Goal: Task Accomplishment & Management: Use online tool/utility

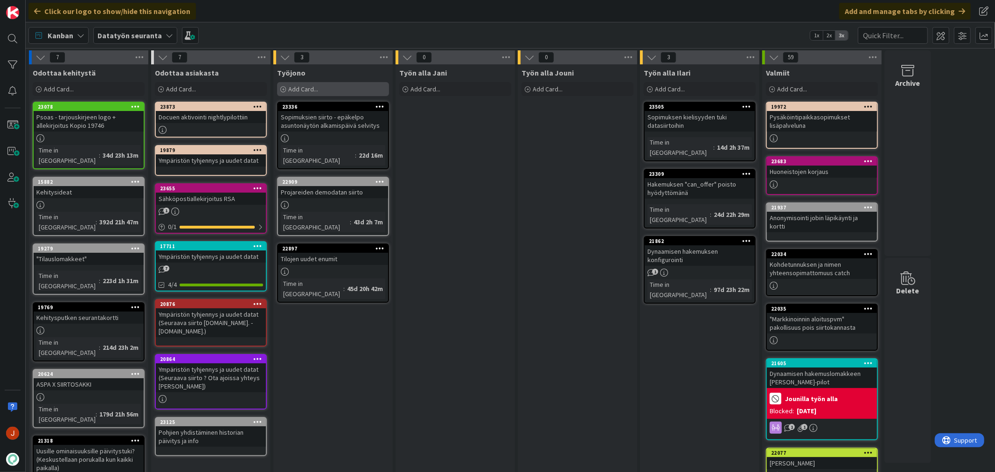
click at [373, 92] on div "Add Card..." at bounding box center [333, 89] width 112 height 14
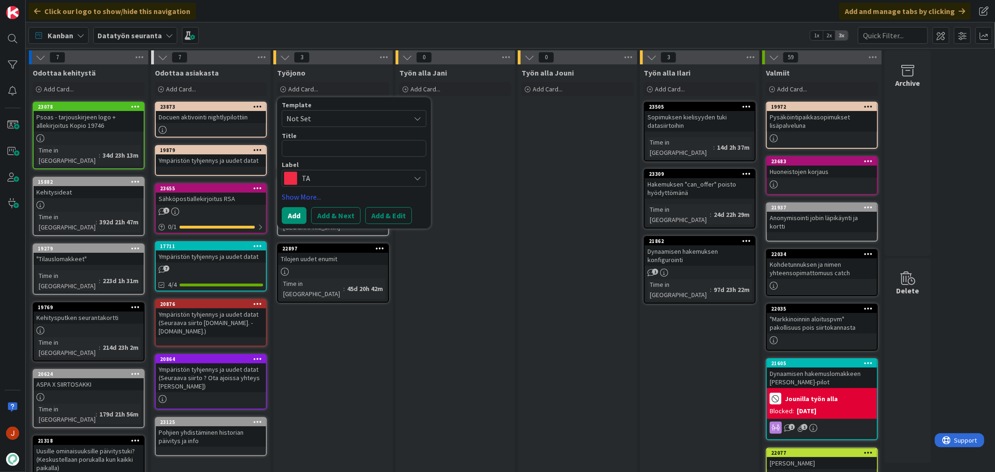
click at [356, 187] on div "Template Not Set Title 0 / 128 Label TA ki Kirkkonummen Vuokra-asunnot Show Mor…" at bounding box center [354, 163] width 145 height 122
click at [357, 179] on span "TA" at bounding box center [354, 178] width 104 height 13
click at [357, 152] on textarea at bounding box center [354, 148] width 145 height 17
type textarea "p"
type textarea "x"
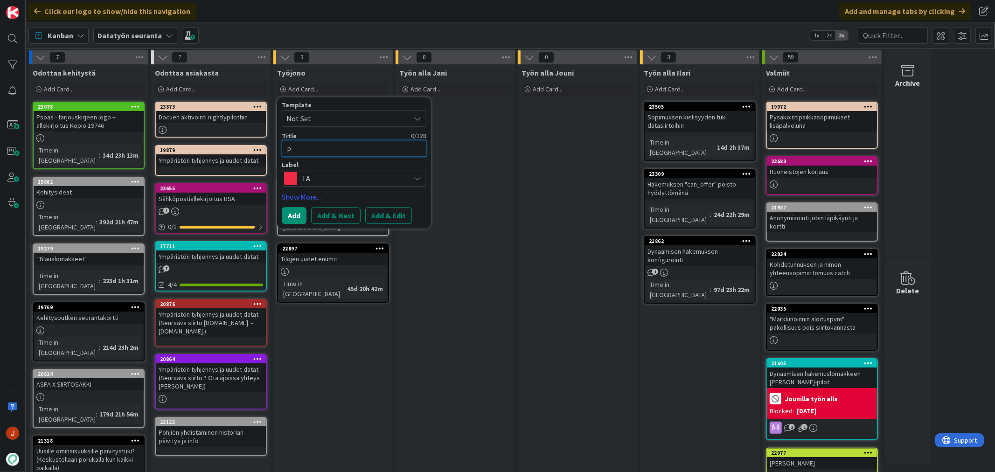
type textarea "ps"
type textarea "x"
type textarea "pso"
type textarea "x"
type textarea "psoa"
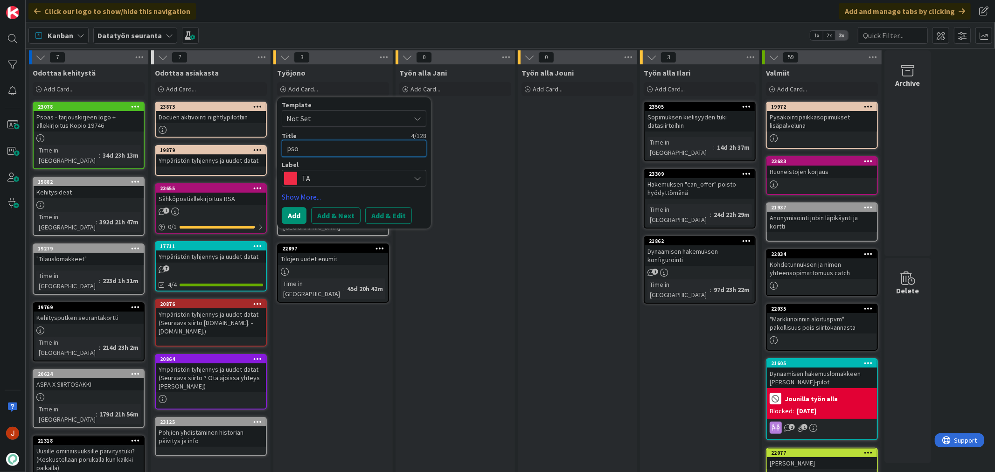
type textarea "x"
type textarea "psoas"
type textarea "x"
click at [228, 152] on div "7 Odottaa kehitystä Add Card... 23078 Psoas - tarjouskirjeen logo + allekirjoit…" at bounding box center [480, 367] width 905 height 634
type textarea "U"
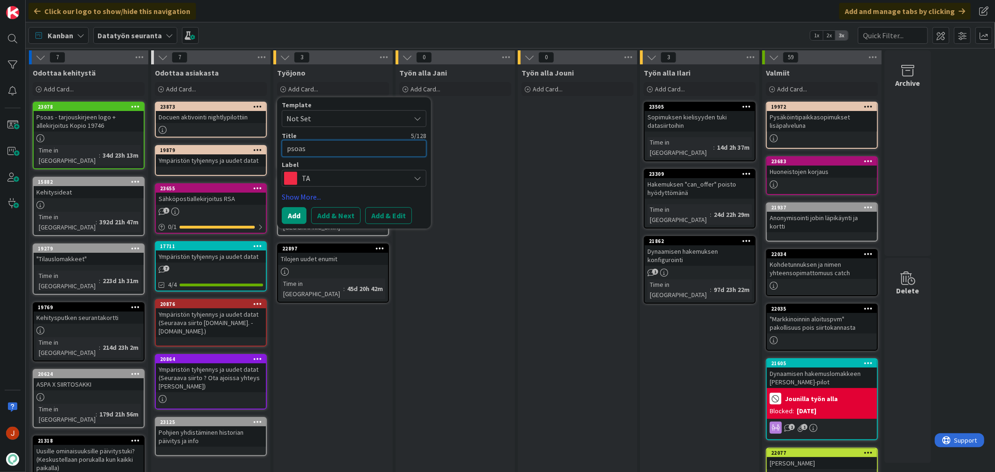
type textarea "x"
type textarea "Ul"
type textarea "x"
type textarea "Ulk"
type textarea "x"
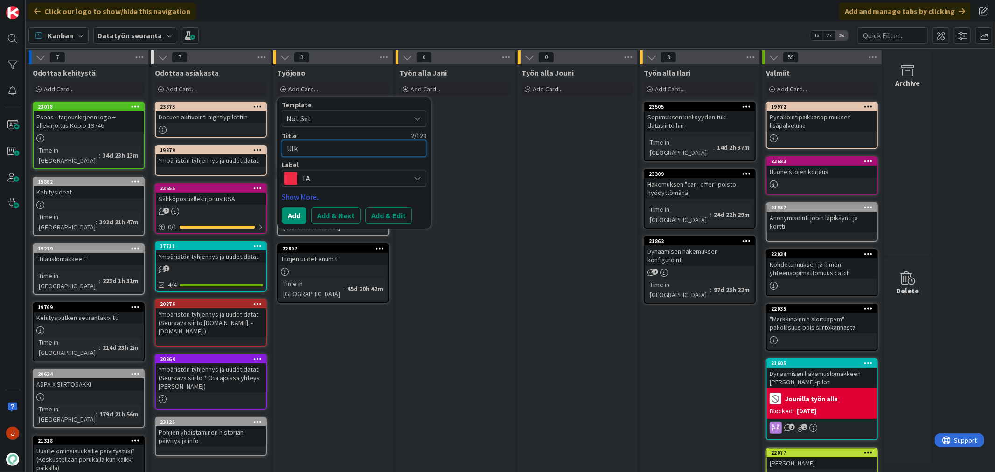
type textarea "Ulko"
type textarea "x"
type textarea "Ulkoa"
type textarea "x"
type textarea "Ulkoa"
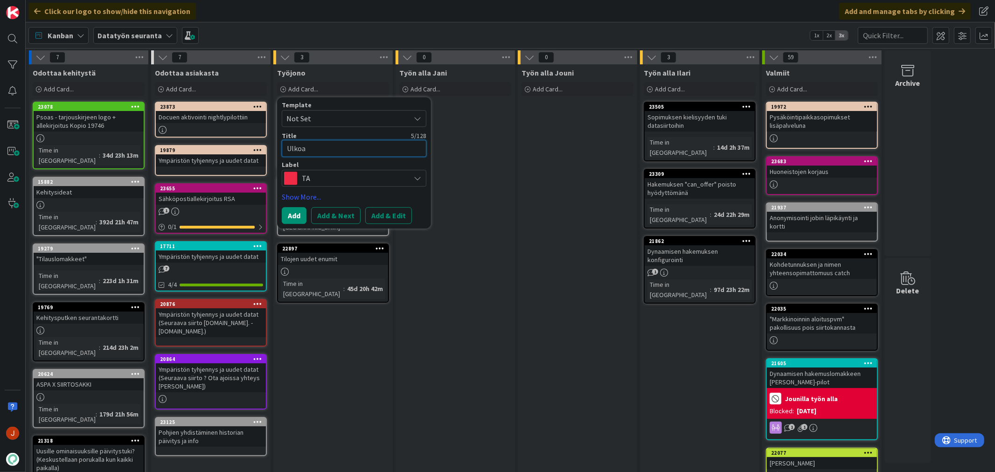
type textarea "x"
type textarea "Ulkoa j"
type textarea "x"
type textarea "Ulkoa"
type textarea "x"
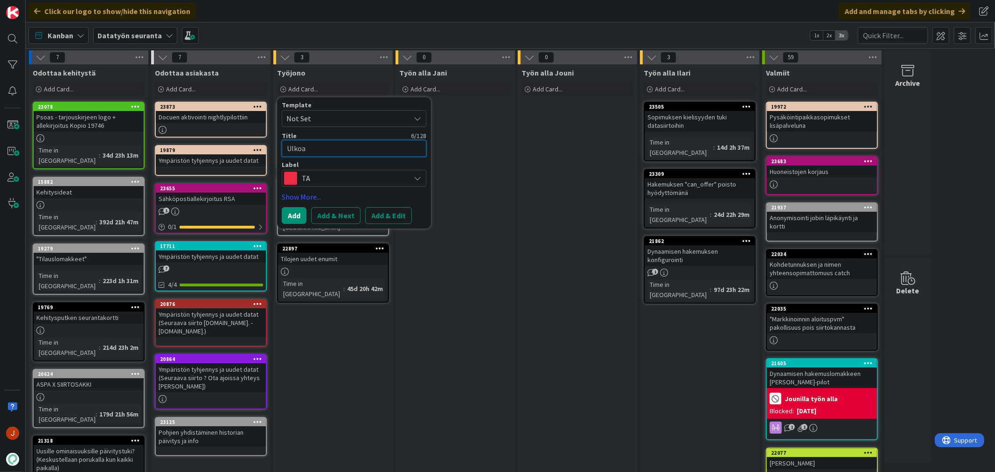
type textarea "Ulkoa"
type textarea "x"
type textarea "Ulko"
type textarea "x"
type textarea "Ulkoa"
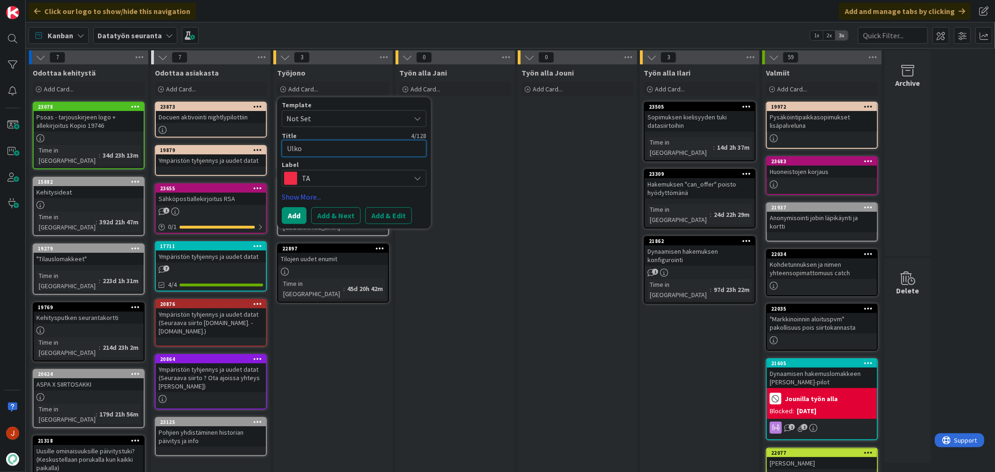
type textarea "x"
type textarea "Ulkoal"
type textarea "x"
type textarea "Ulkoalu"
type textarea "x"
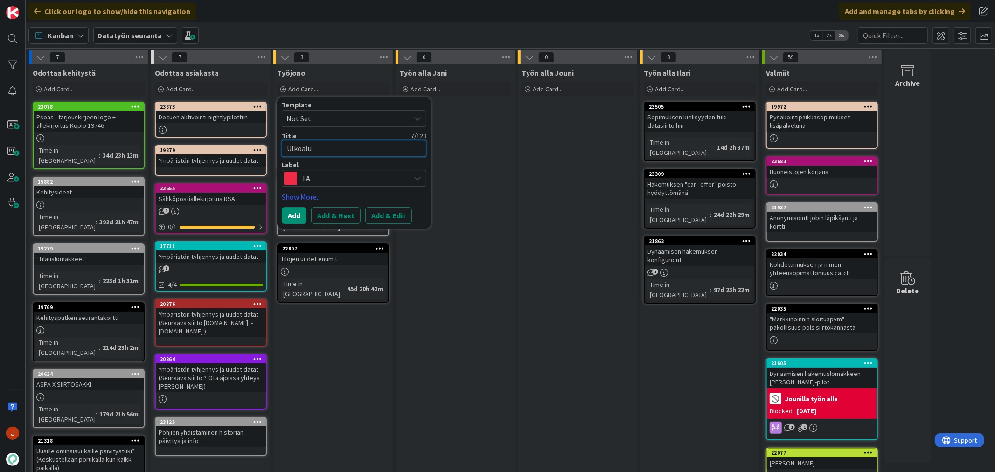
type textarea "Ulkoalue"
type textarea "x"
type textarea "Ulkoalue"
type textarea "x"
type textarea "Ulkoalue j"
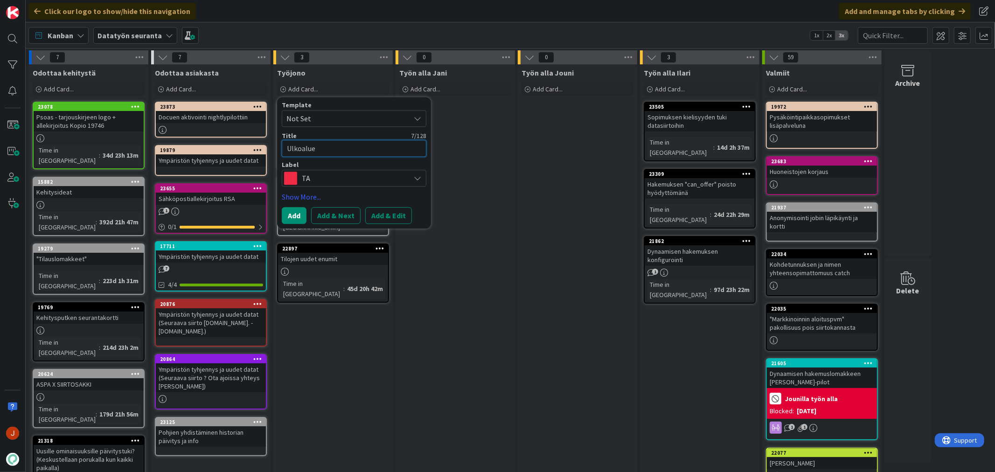
type textarea "x"
type textarea "Ulkoalue ja"
type textarea "x"
type textarea "Ulkoalue ja"
type textarea "x"
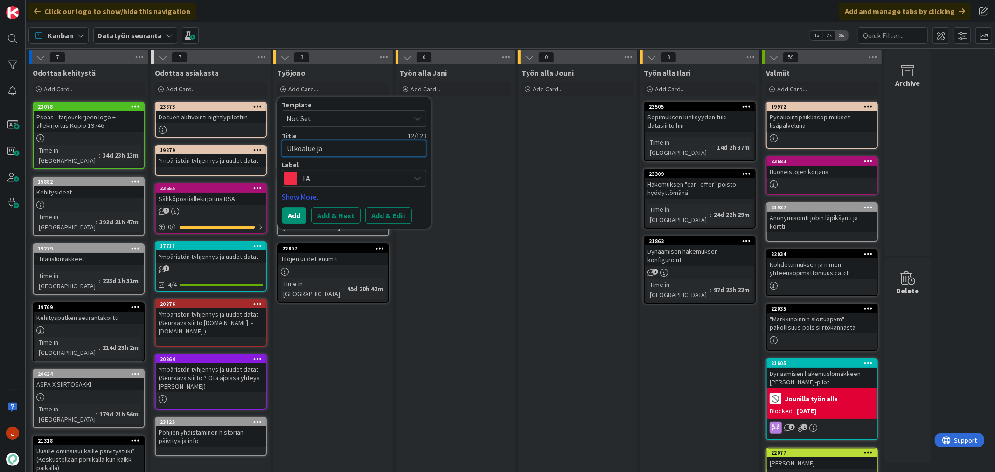
type textarea "Ulkoalue ja p"
type textarea "x"
type textarea "Ulkoalue ja py"
type textarea "x"
type textarea "Ulkoalue ja pys"
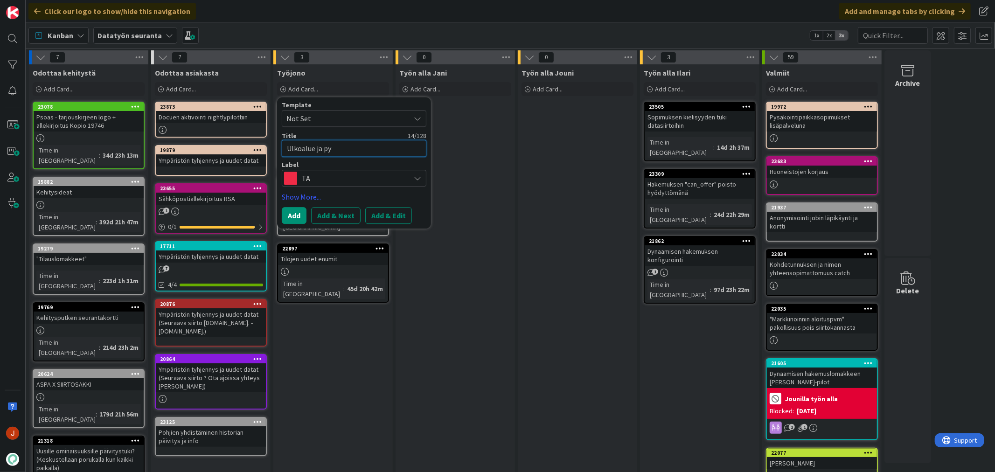
type textarea "x"
type textarea "Ulkoalue ja pysä"
type textarea "x"
type textarea "Ulkoalue ja pysäk"
type textarea "x"
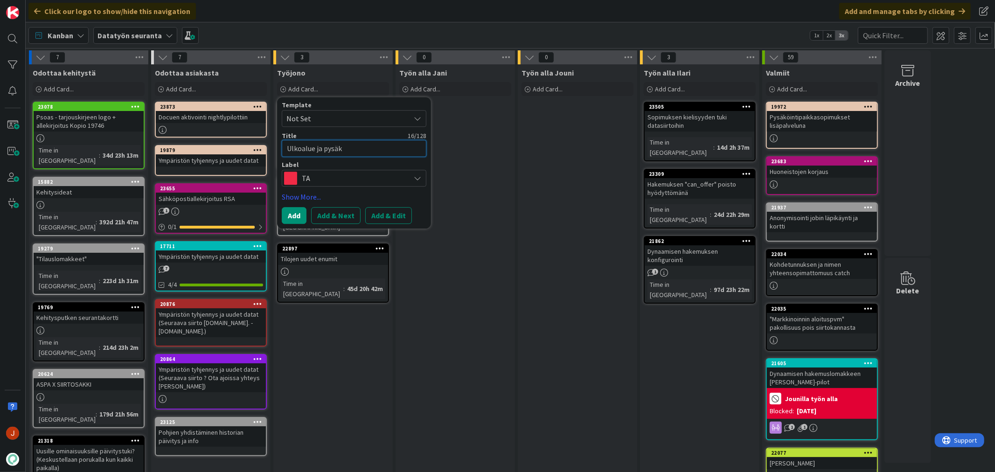
type textarea "Ulkoalue ja pysäkö"
type textarea "x"
type textarea "Ulkoalue ja pysäköi"
type textarea "x"
type textarea "Ulkoalue ja pysäköin"
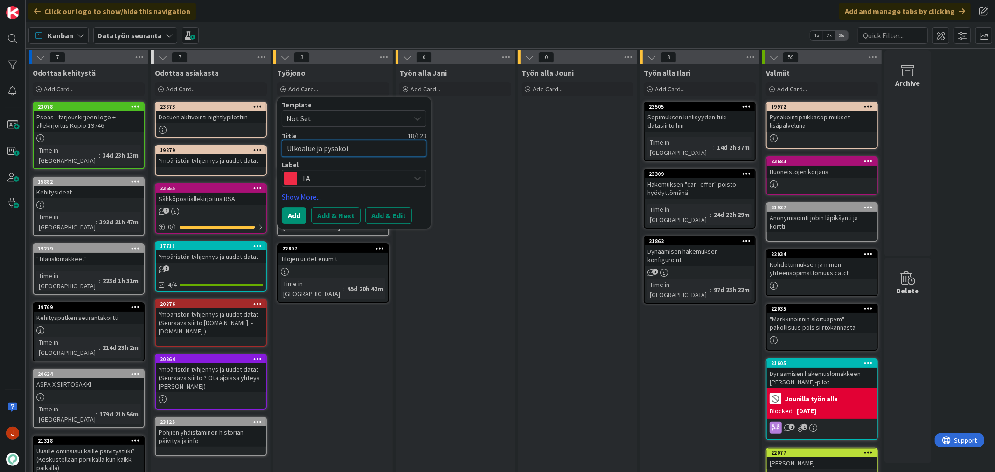
type textarea "x"
type textarea "Ulkoalue ja pysäköint"
type textarea "x"
type textarea "Ulkoalue ja pysäköinti"
type textarea "x"
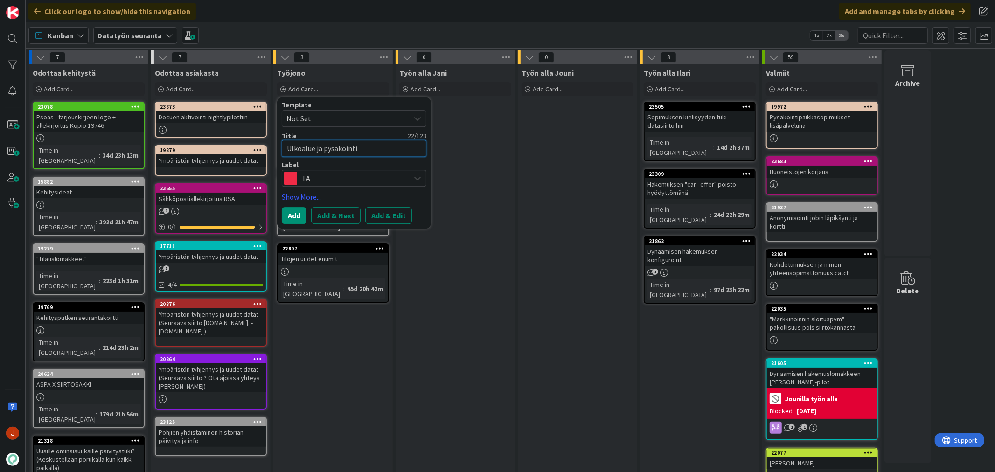
type textarea "Ulkoalue ja pysäköintip"
type textarea "x"
type textarea "Ulkoalue ja pysäköintipa"
type textarea "x"
type textarea "Ulkoalue ja pysäköintipai"
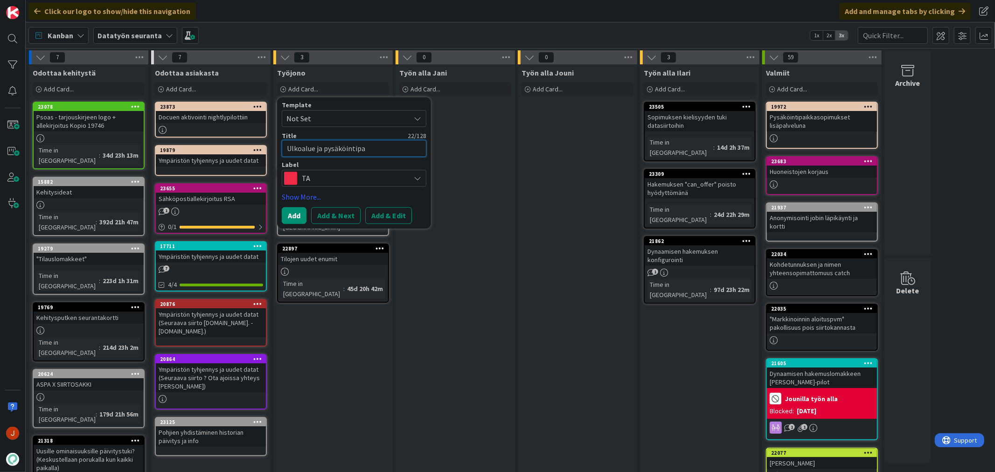
type textarea "x"
type textarea "Ulkoalue ja pysäköintipaik"
type textarea "x"
type textarea "Ulkoalue ja pysäköintipaikk"
type textarea "x"
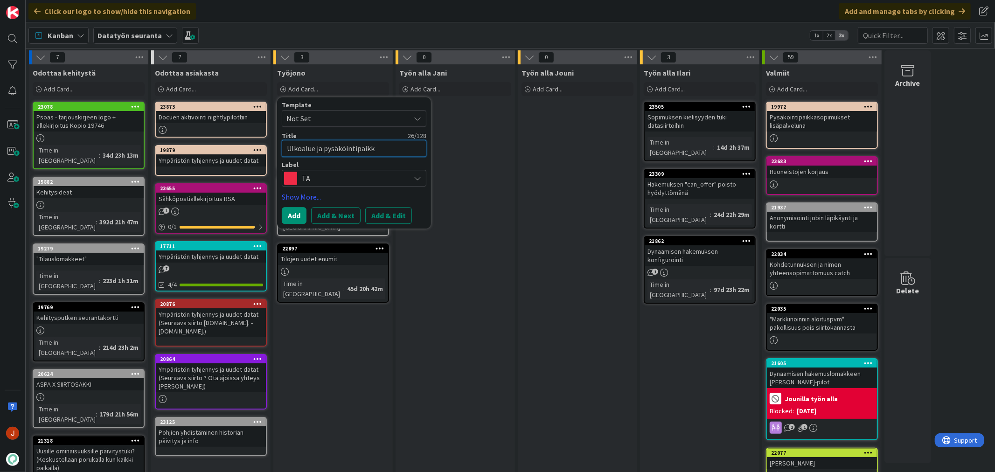
type textarea "Ulkoalue ja pysäköintipaikka"
type textarea "x"
type textarea "Ulkoalue ja pysäköintipaikka"
type textarea "x"
type textarea "Ulkoalue ja pysäköintipaikka l"
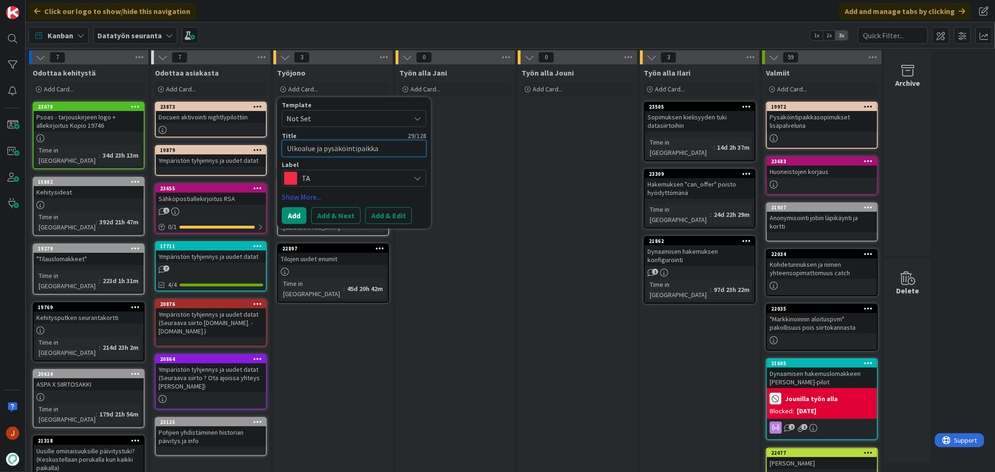
type textarea "x"
type textarea "Ulkoalue ja pysäköintipaikka li"
type textarea "x"
type textarea "Ulkoalue ja pysäköintipaikka lis"
type textarea "x"
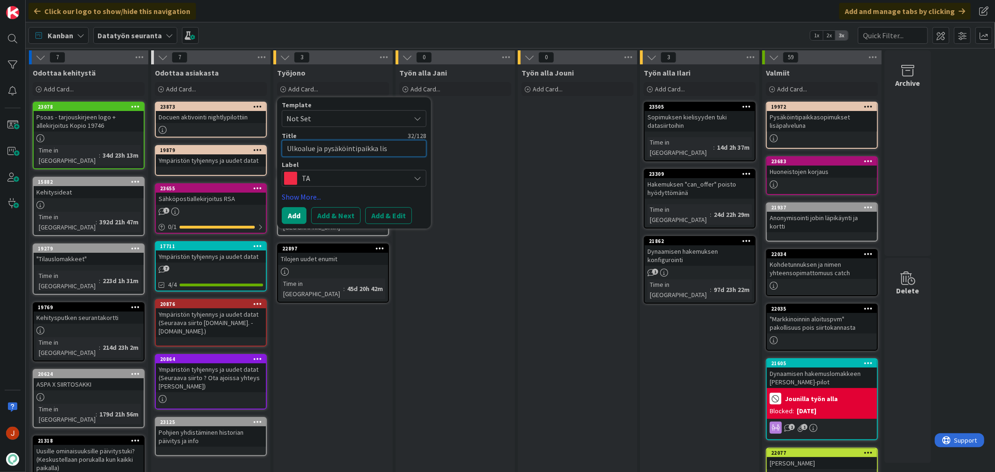
type textarea "Ulkoalue ja pysäköintipaikka lisä"
type textarea "x"
type textarea "Ulkoalue ja pysäköintipaikka lisäy"
type textarea "x"
type textarea "Ulkoalue ja pysäköintipaikka lisäys"
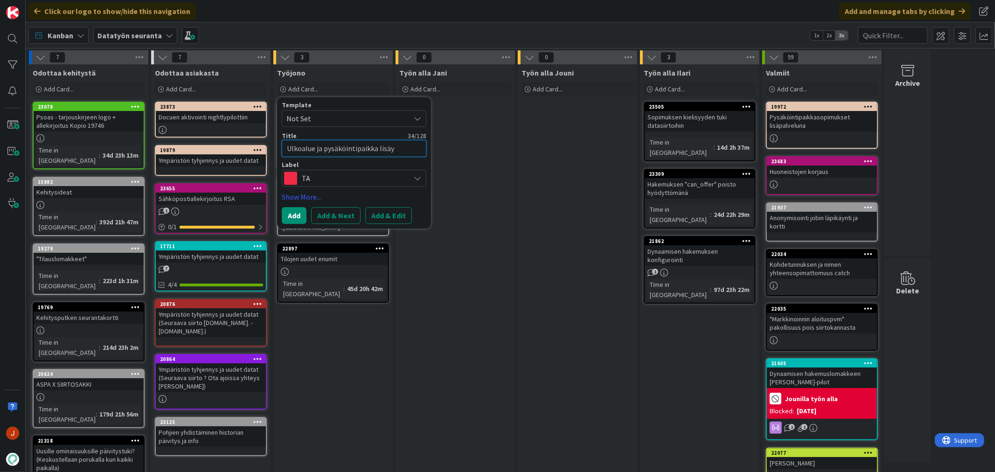
type textarea "x"
type textarea "Ulkoalue ja pysäköintipaikka lisäys"
type textarea "x"
type textarea "Ulkoalue ja pysäköintipaikka lisäys t"
type textarea "x"
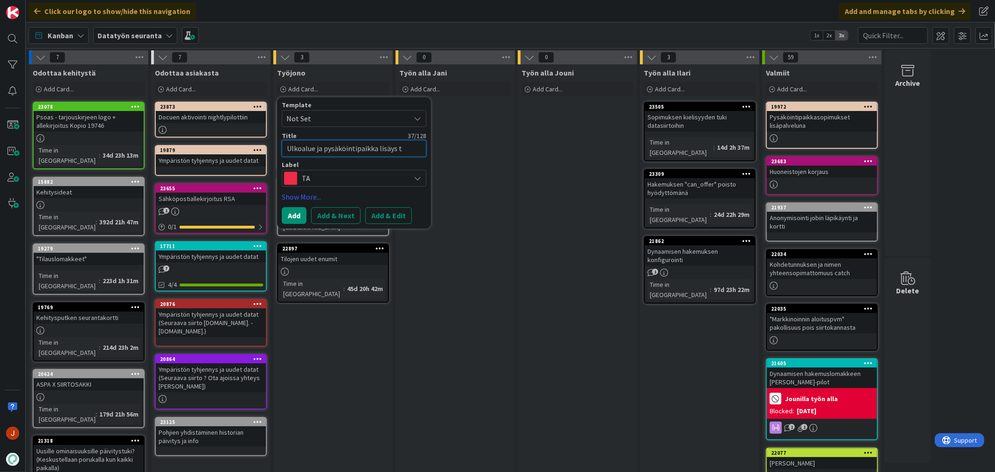
type textarea "Ulkoalue ja pysäköintipaikka lisäys tu"
type textarea "x"
type textarea "Ulkoalue ja pysäköintipaikka lisäys tuo"
type textarea "x"
type textarea "Ulkoalue ja pysäköintipaikka lisäys tuot"
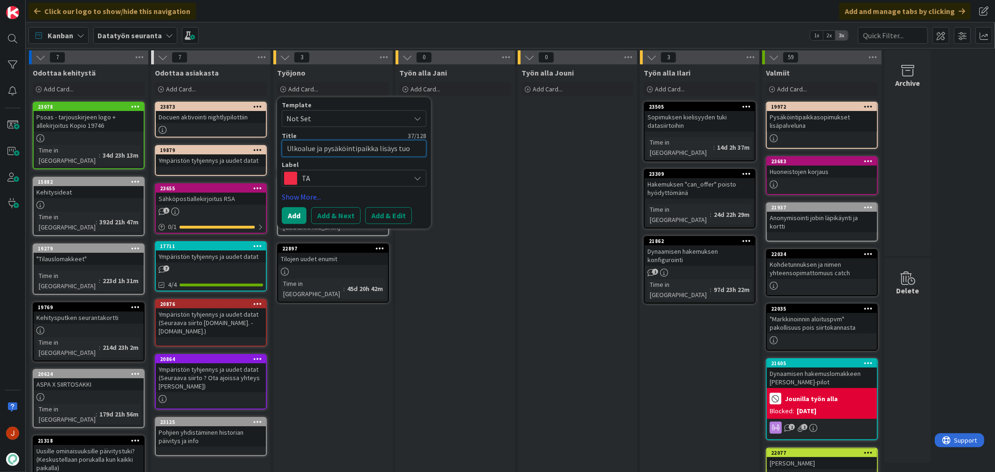
type textarea "x"
type textarea "Ulkoalue ja pysäköintipaikka lisäys tuota"
type textarea "x"
type textarea "Ulkoalue ja pysäköintipaikka lisäys tuotan"
type textarea "x"
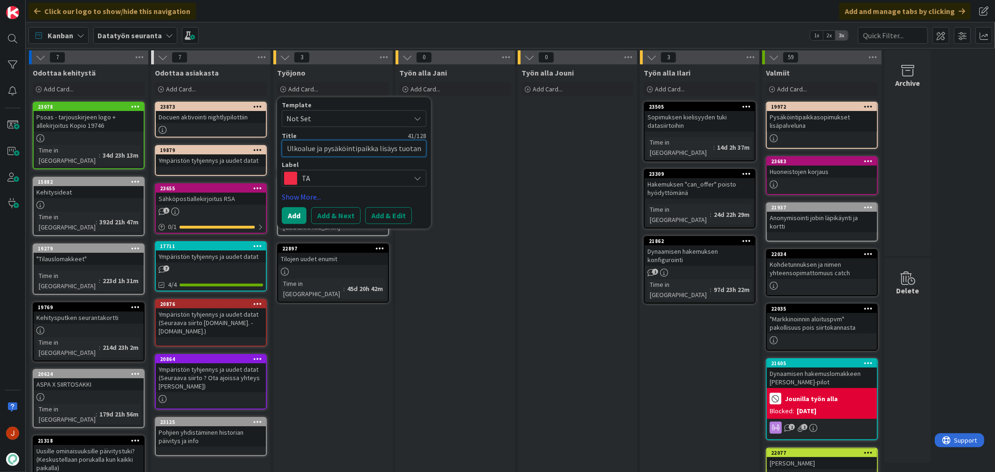
type textarea "Ulkoalue ja pysäköintipaikka lisäys tuotant"
type textarea "x"
type textarea "Ulkoalue ja pysäköintipaikka lisäys tuotanto"
type textarea "x"
type textarea "Ulkoalue ja pysäköintipaikka lisäys tuotantoo"
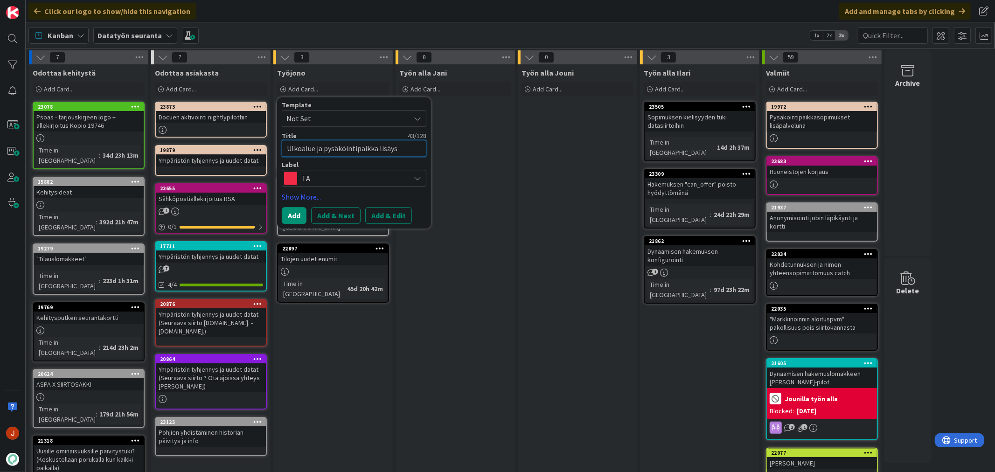
type textarea "x"
type textarea "Ulkoalue ja pysäköintipaikka lisäys tuotantoon"
type textarea "x"
type textarea "Ulkoalue ja pysäköintipaikka lisäys tuotantoon"
click at [370, 188] on span "TA" at bounding box center [354, 189] width 104 height 13
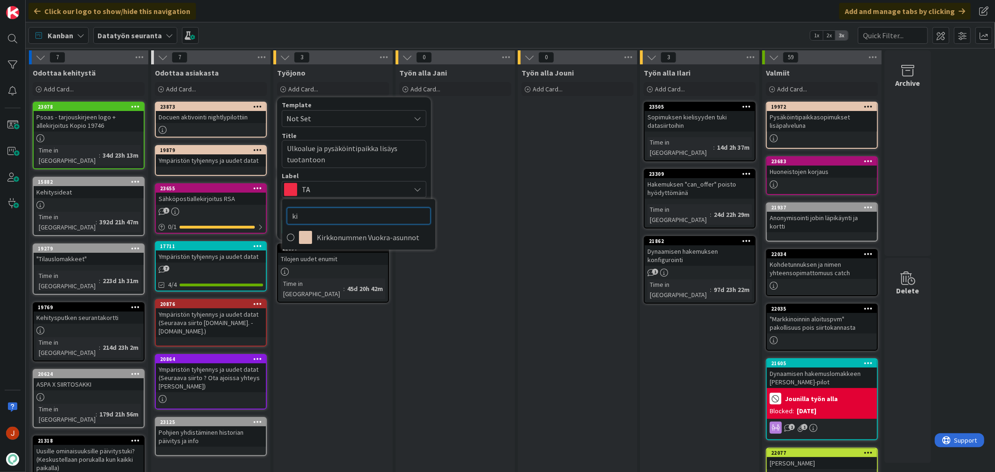
drag, startPoint x: 337, startPoint y: 217, endPoint x: 268, endPoint y: 215, distance: 69.1
click at [268, 215] on div "7 Odottaa kehitystä Add Card... 23078 Psoas - tarjouskirjeen logo + allekirjoit…" at bounding box center [480, 367] width 905 height 634
type input "ps"
click at [290, 236] on icon at bounding box center [290, 237] width 7 height 14
type textarea "x"
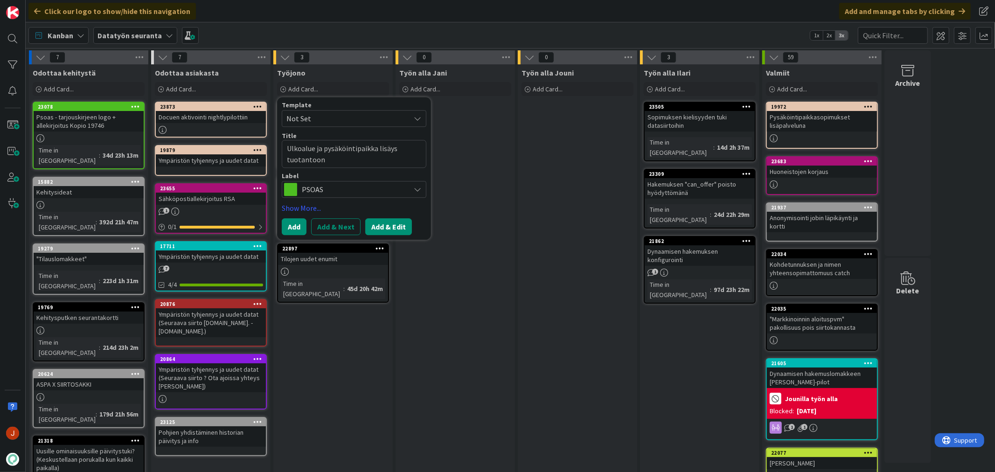
click at [393, 227] on button "Add & Edit" at bounding box center [388, 226] width 47 height 17
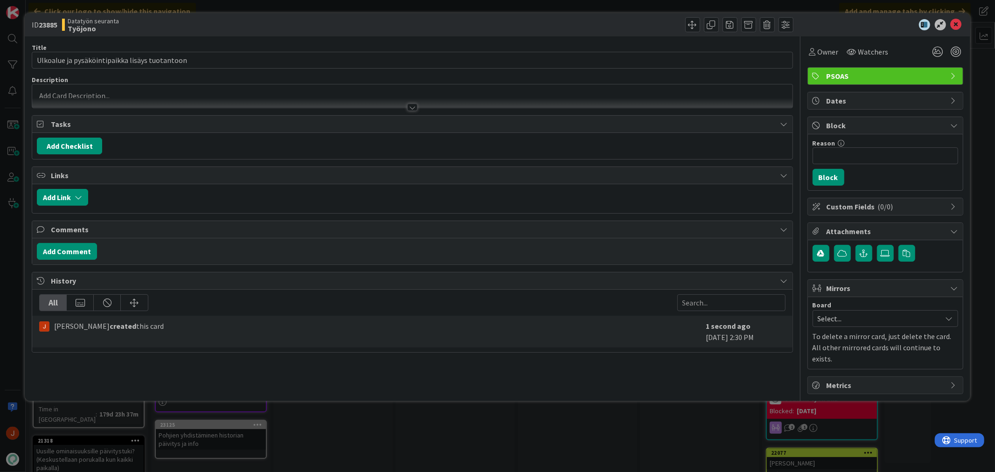
click at [216, 97] on p at bounding box center [412, 95] width 751 height 11
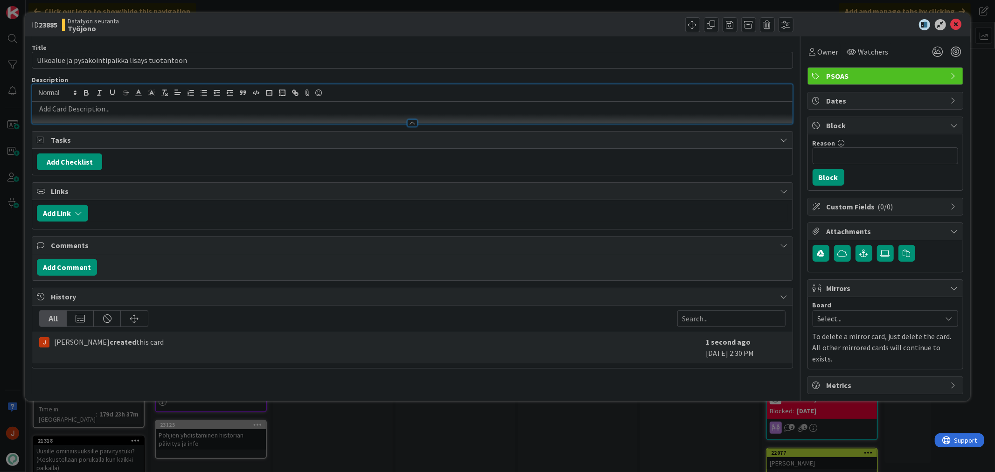
click at [197, 111] on p at bounding box center [412, 109] width 751 height 11
click at [276, 111] on p at bounding box center [412, 109] width 751 height 11
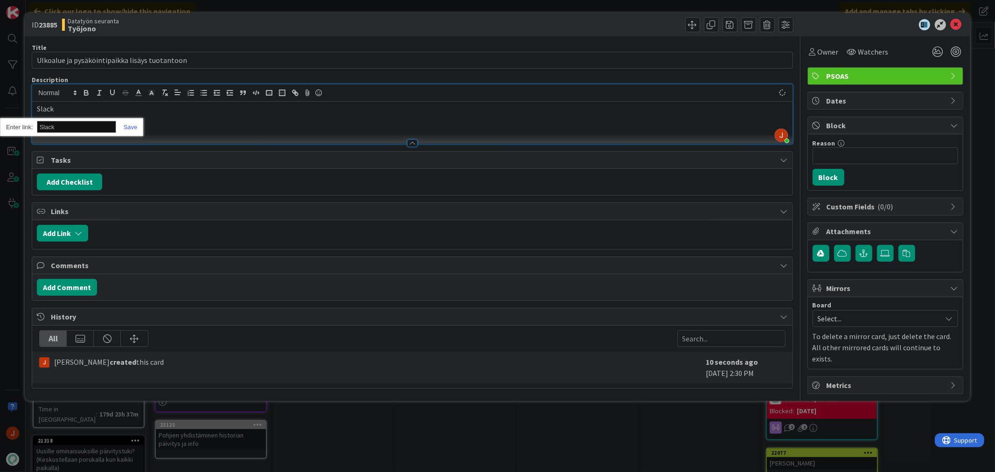
paste input "[URL][DOMAIN_NAME]"
type input "[URL][DOMAIN_NAME]"
click at [958, 22] on icon at bounding box center [956, 24] width 11 height 11
